Goal: Information Seeking & Learning: Compare options

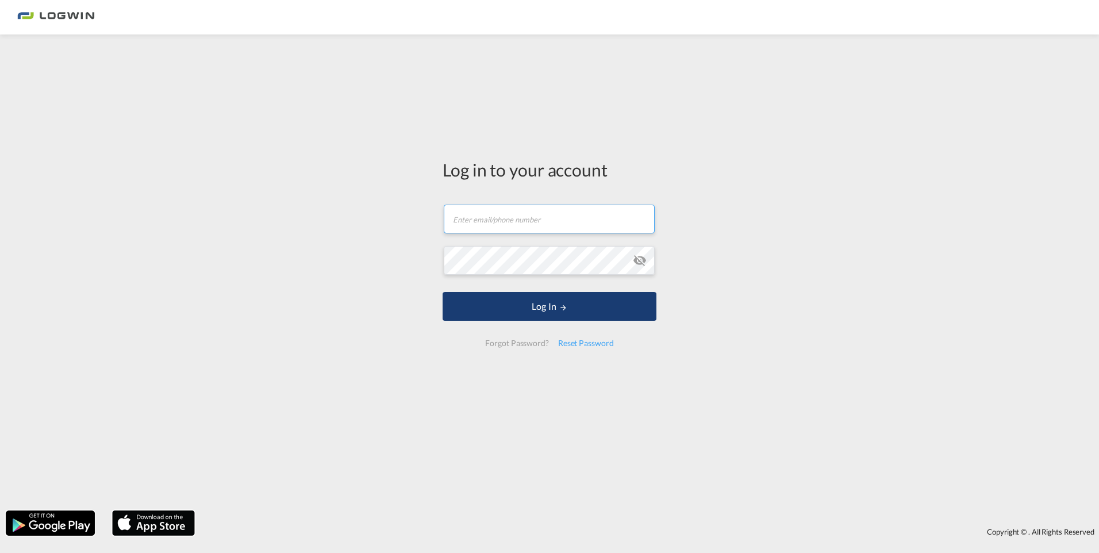
type input "[PERSON_NAME][EMAIL_ADDRESS][PERSON_NAME][DOMAIN_NAME]"
click at [539, 311] on button "Log In" at bounding box center [550, 306] width 214 height 29
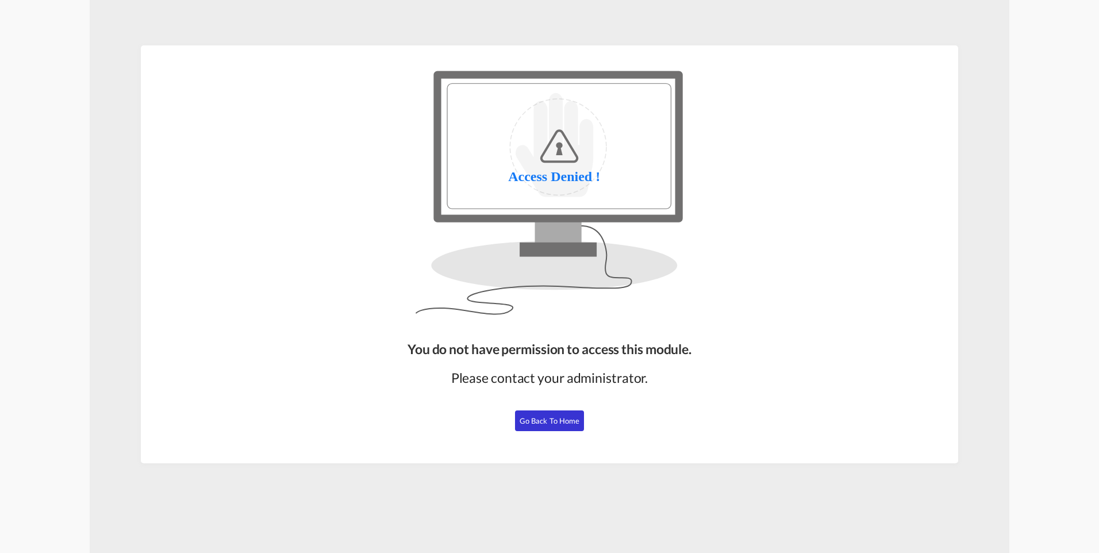
click at [568, 423] on span "Go Back to Home" at bounding box center [550, 420] width 60 height 9
